Goal: Task Accomplishment & Management: Check status

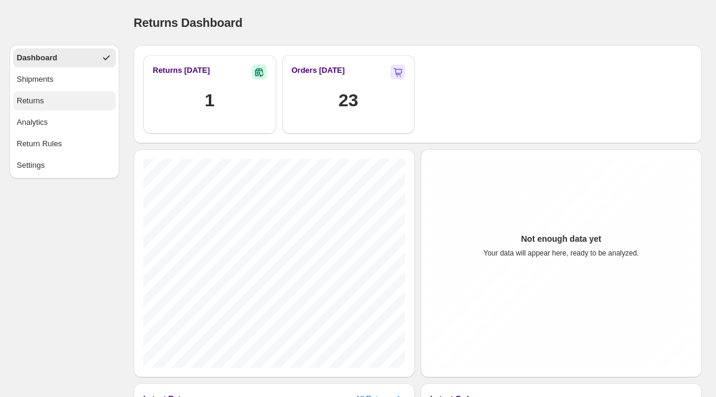
click at [44, 98] on div "Returns" at bounding box center [30, 101] width 27 height 12
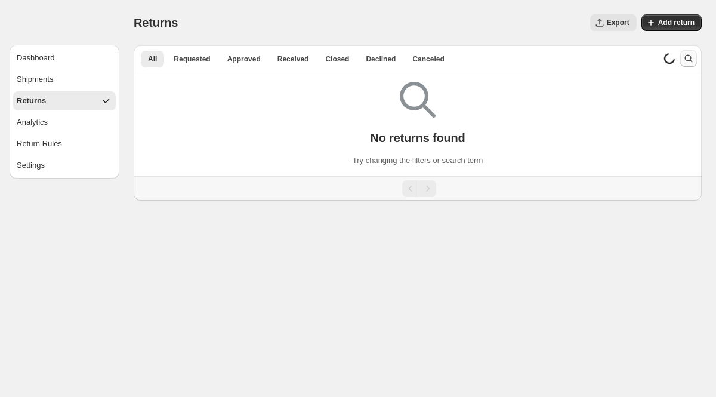
click at [685, 60] on icon "Search and filter results" at bounding box center [689, 59] width 12 height 12
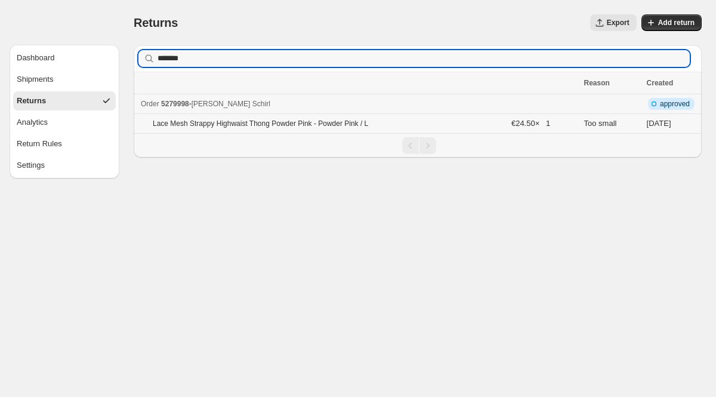
type input "*******"
click at [353, 119] on p "Lace Mesh Strappy Highwaist Thong Powder Pink - Powder Pink / L" at bounding box center [261, 124] width 216 height 10
